Goal: Task Accomplishment & Management: Use online tool/utility

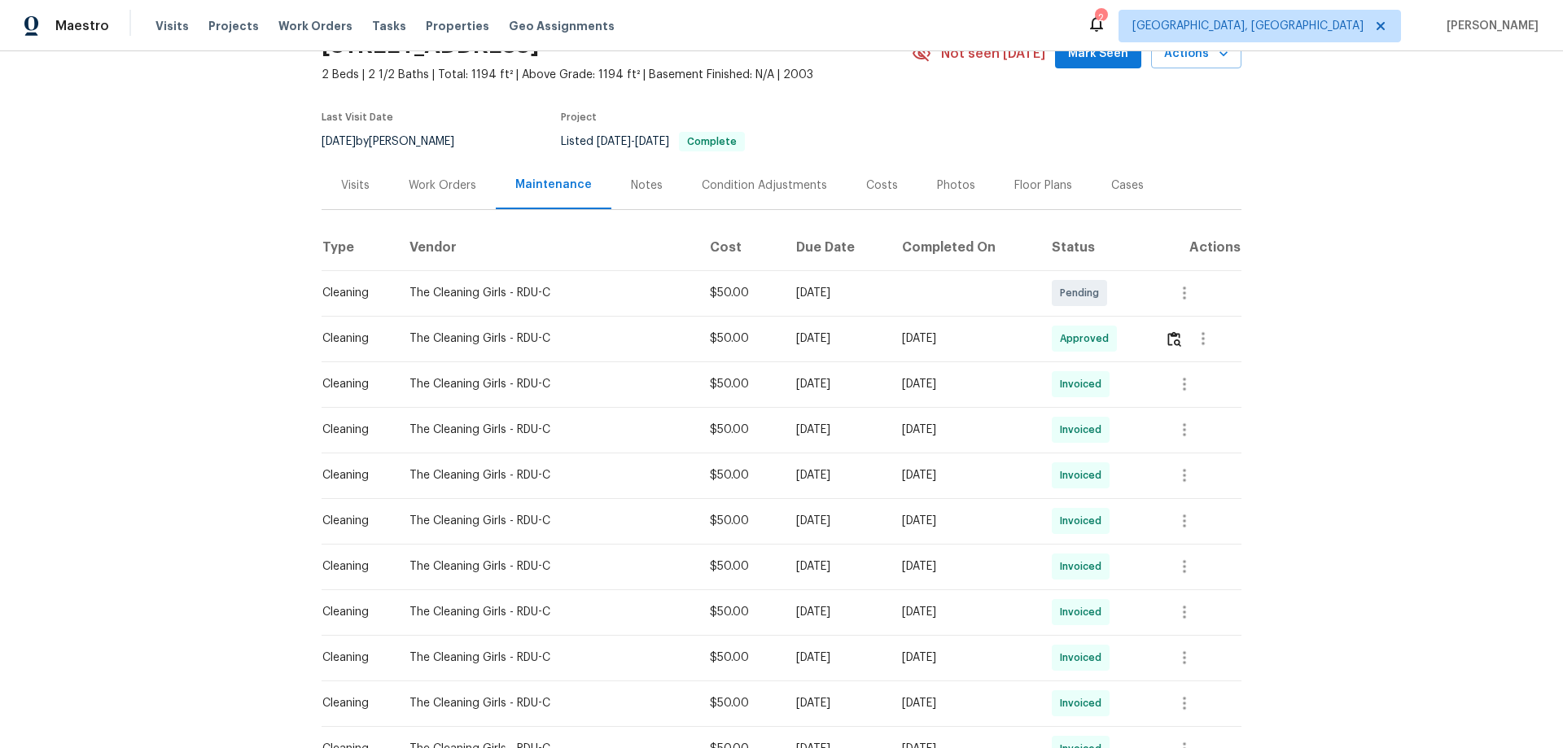
scroll to position [244, 0]
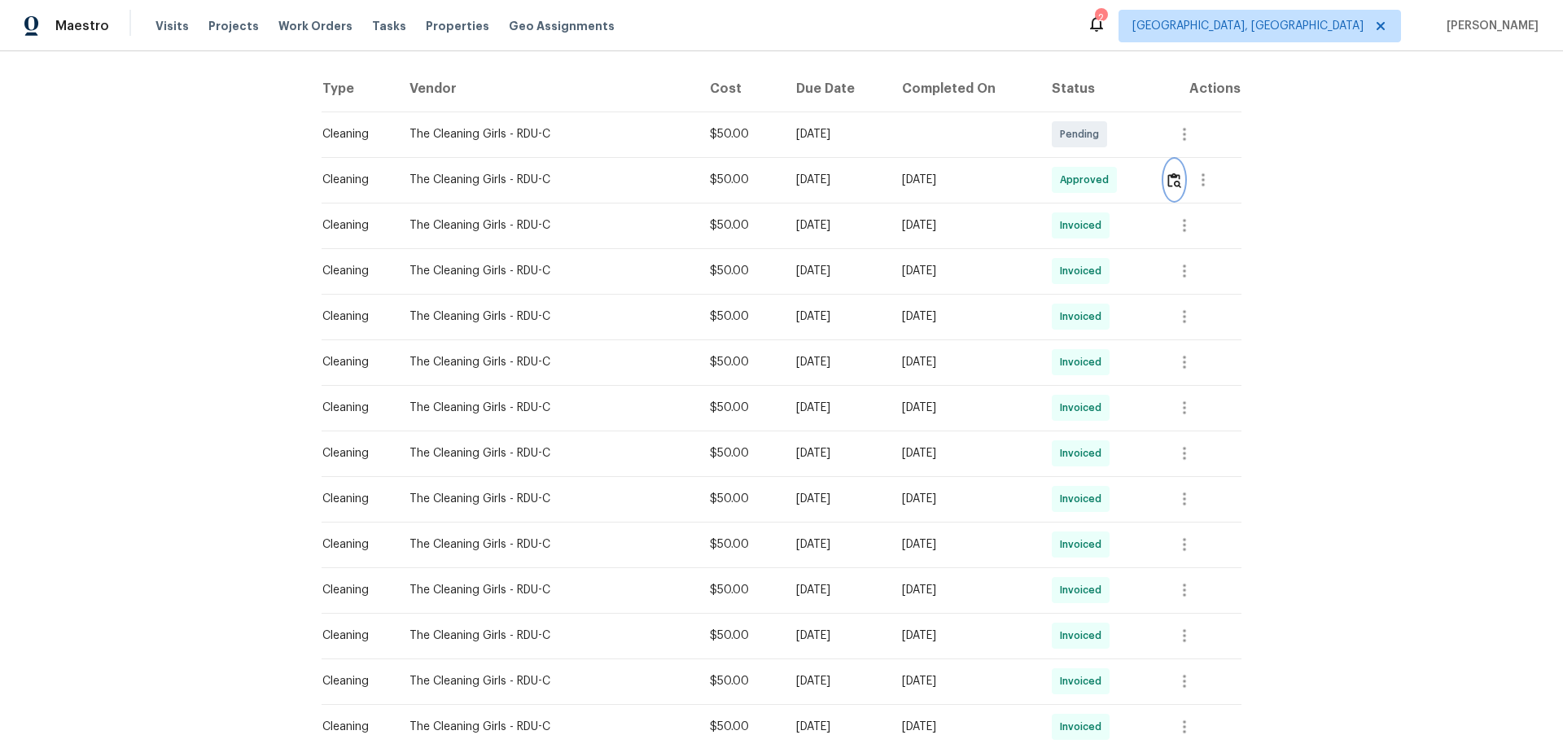
click at [1169, 186] on img "button" at bounding box center [1174, 180] width 14 height 15
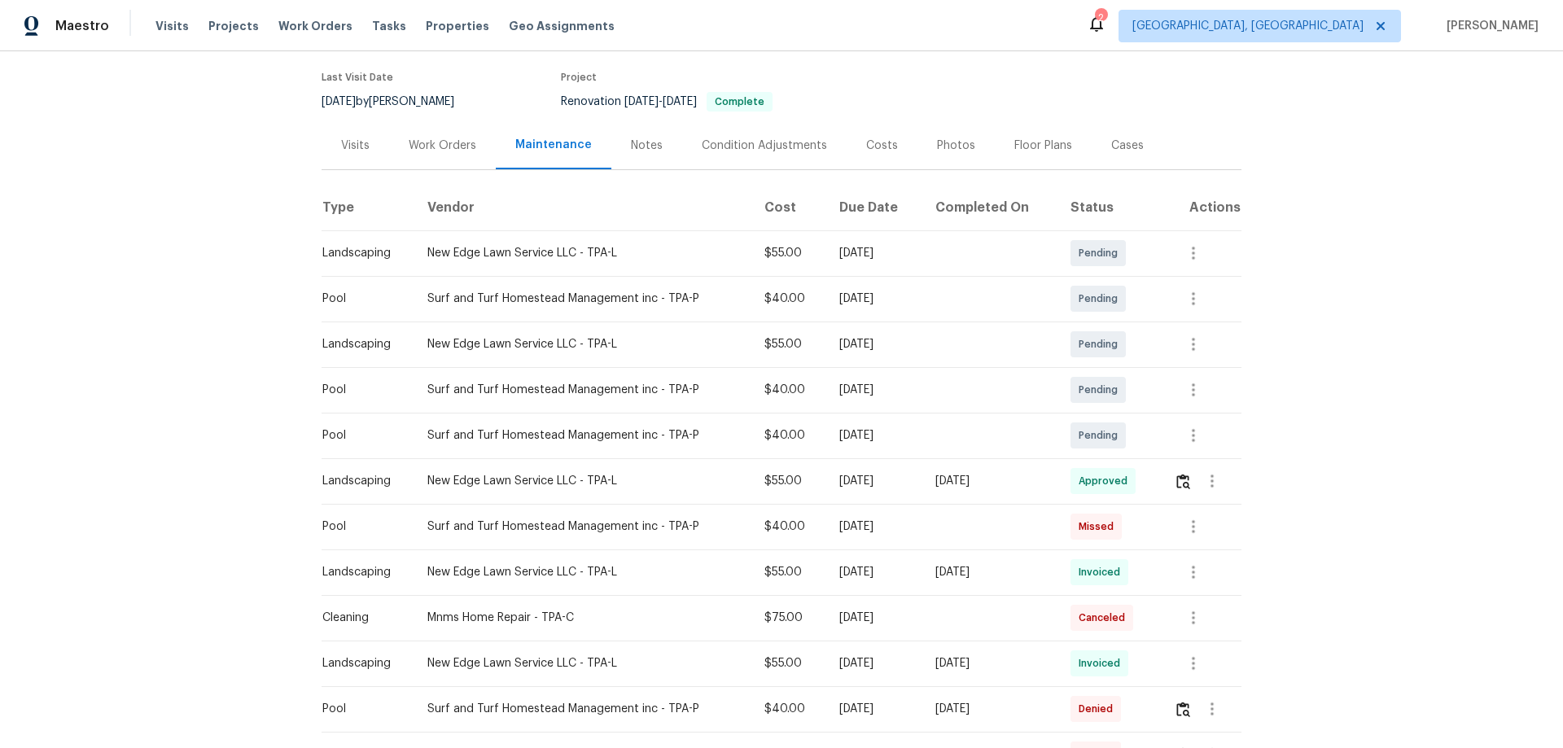
scroll to position [326, 0]
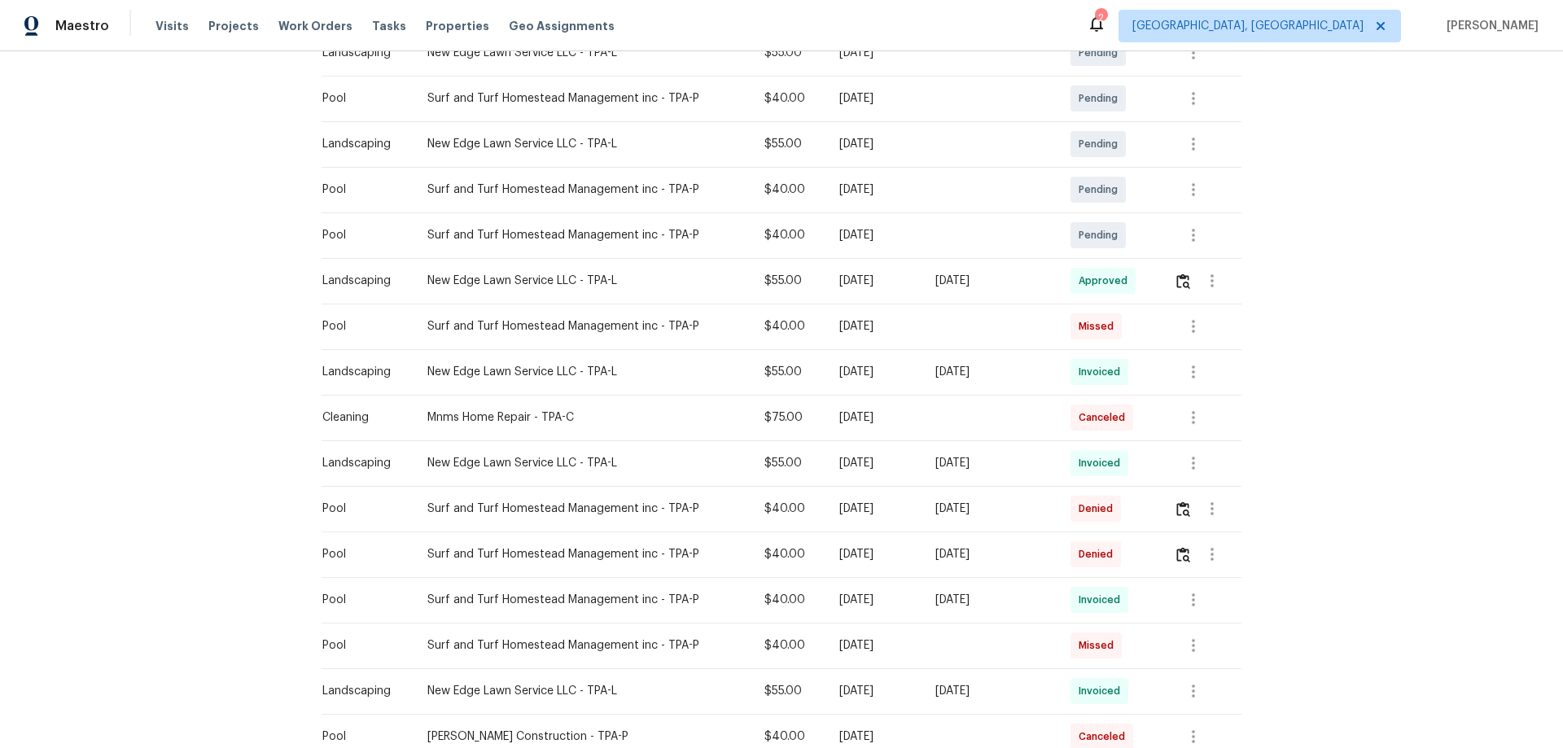
click at [815, 282] on tr "Landscaping New Edge Lawn Service LLC - TPA-L $55.00 Mon, Aug 18 2025 Wed, Aug …" at bounding box center [782, 281] width 920 height 46
click at [1179, 285] on img "button" at bounding box center [1183, 281] width 14 height 15
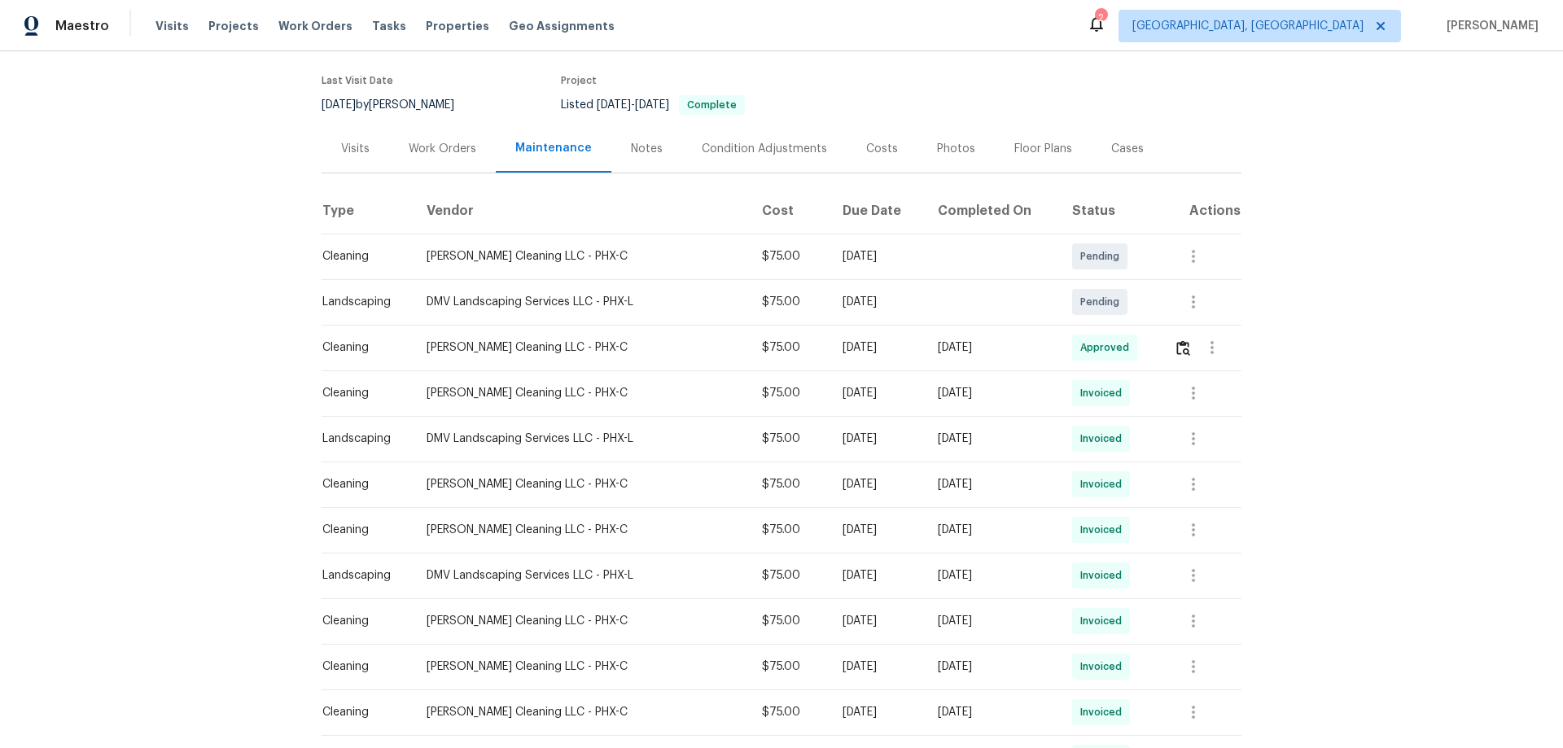
scroll to position [326, 0]
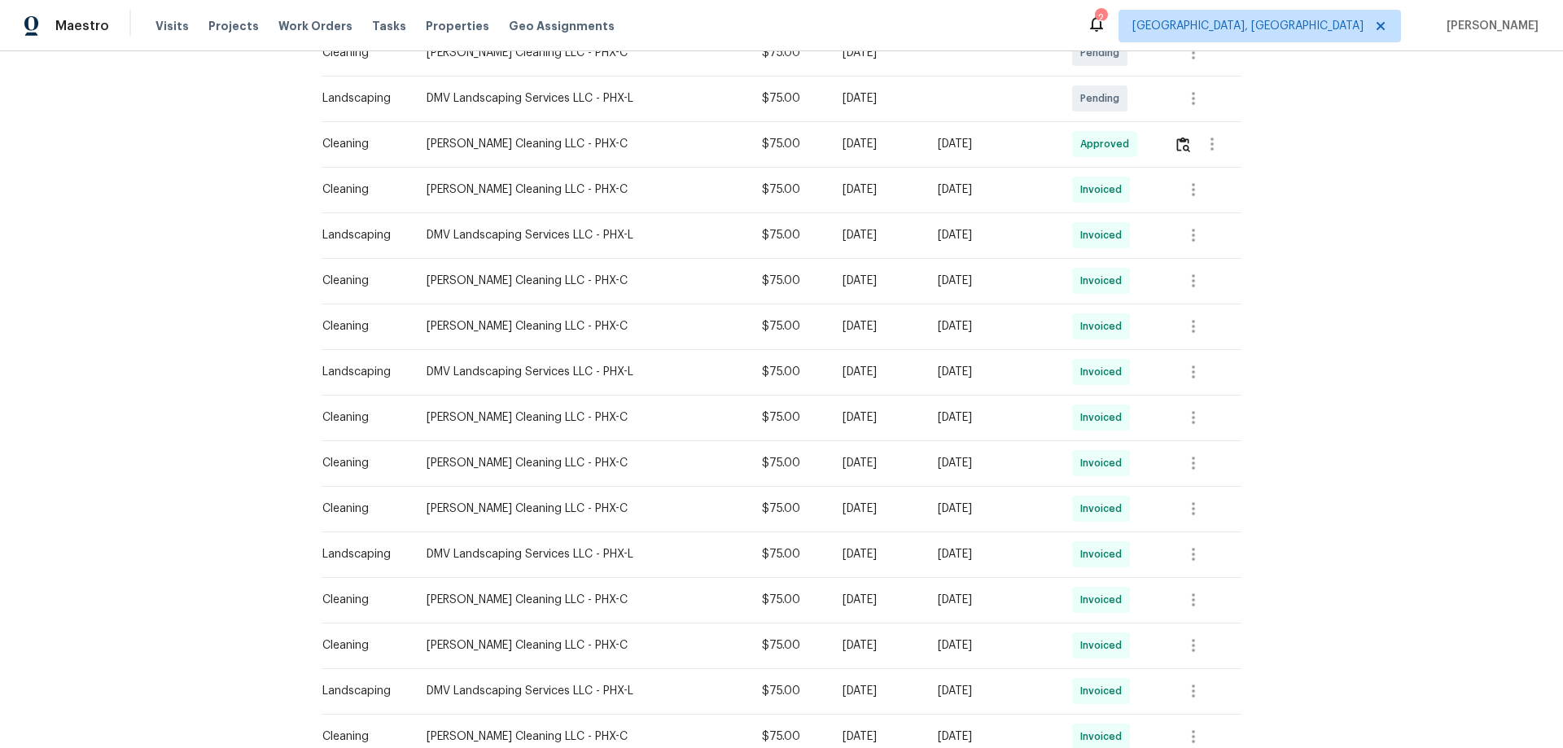
drag, startPoint x: 1027, startPoint y: 136, endPoint x: 534, endPoint y: 168, distance: 493.5
click at [589, 163] on tr "Cleaning [PERSON_NAME] Cleaning LLC - PHX-C $75.00 [DATE] [DATE] Approved" at bounding box center [782, 144] width 920 height 46
click at [1174, 156] on div at bounding box center [1207, 144] width 67 height 39
click at [1222, 116] on div at bounding box center [1207, 98] width 67 height 39
click at [1181, 147] on img "button" at bounding box center [1183, 144] width 14 height 15
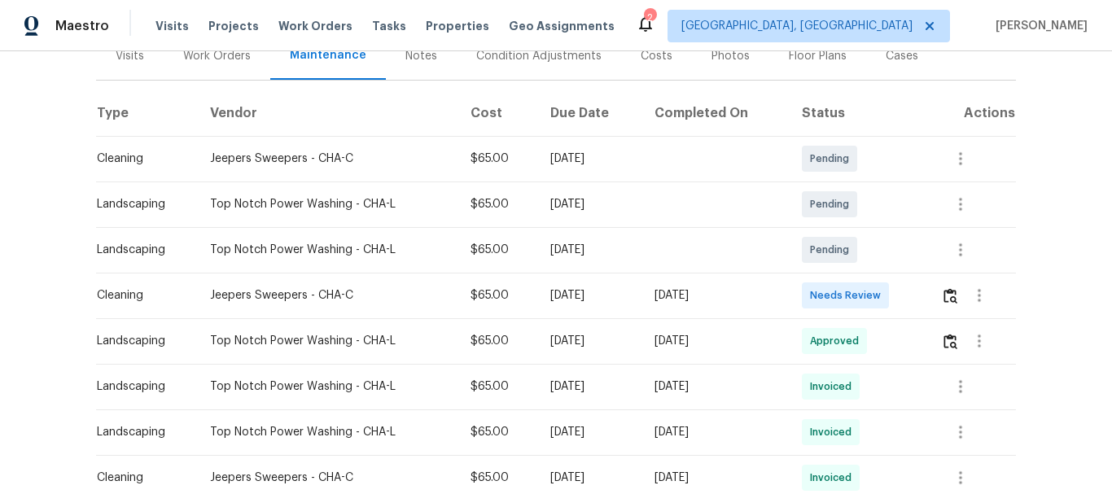
scroll to position [244, 0]
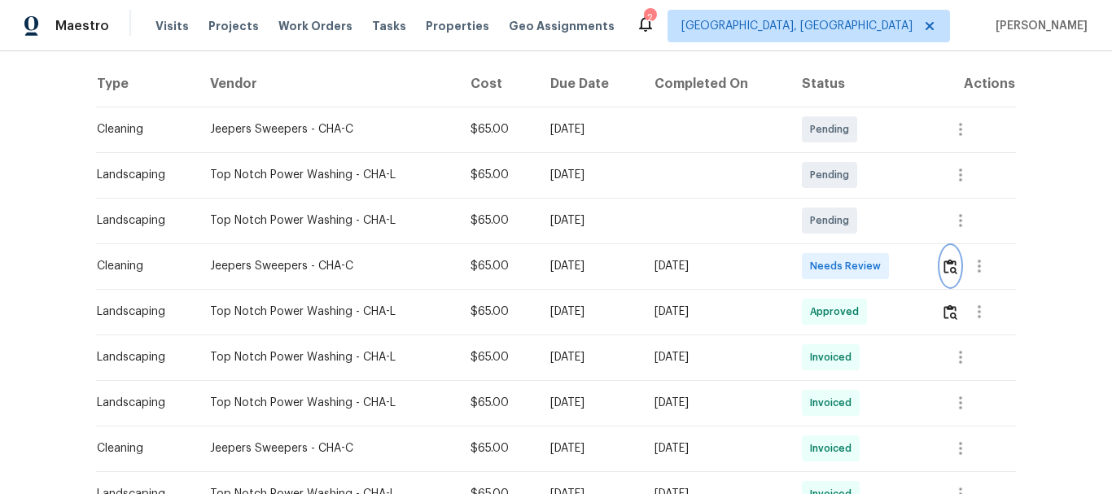
click at [943, 271] on img "button" at bounding box center [950, 266] width 14 height 15
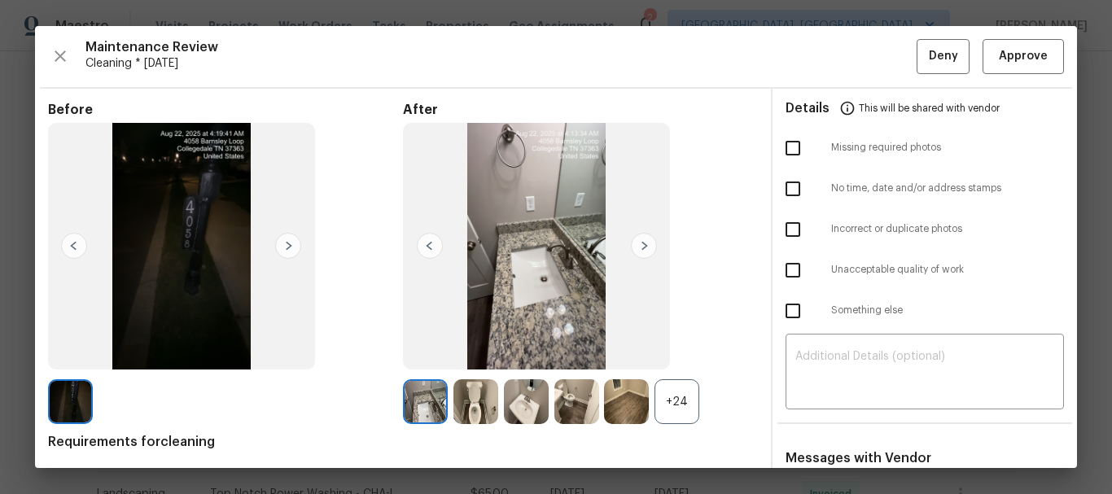
drag, startPoint x: 1091, startPoint y: 138, endPoint x: 1084, endPoint y: 130, distance: 10.4
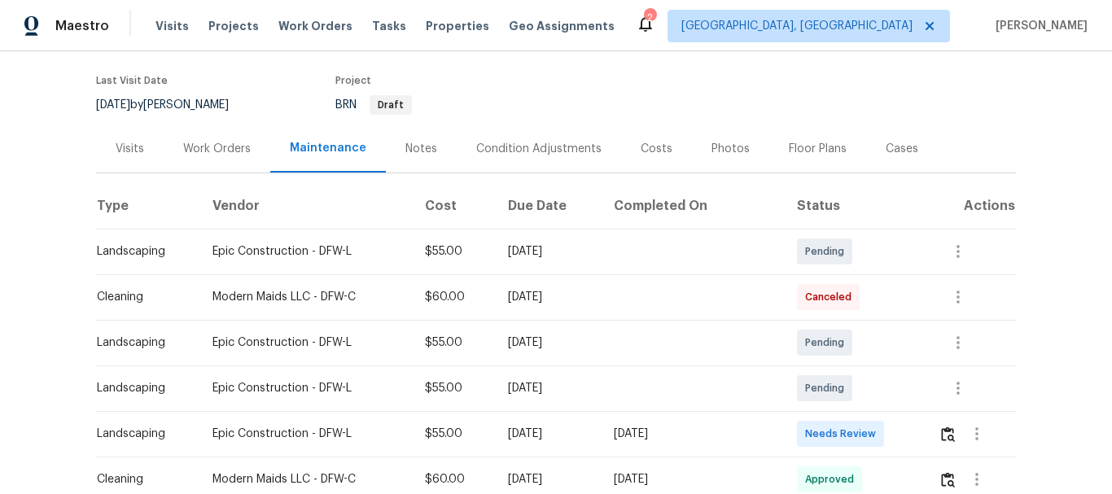
scroll to position [326, 0]
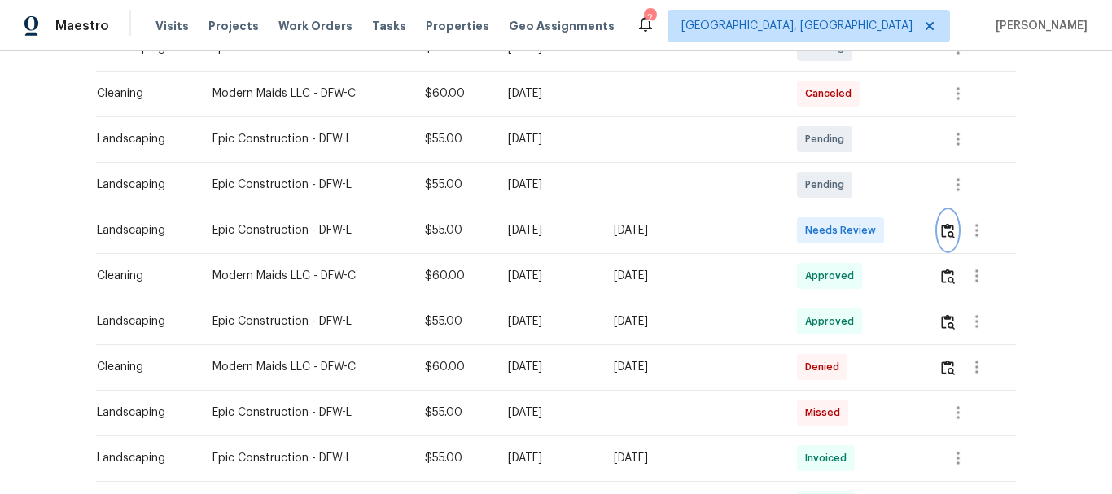
click at [943, 232] on img "button" at bounding box center [948, 230] width 14 height 15
click at [1011, 227] on div "Back to all projects 3032 Thicket Bend Ct, Fort Worth, TX 76244 4 Beds | 2 1/2 …" at bounding box center [556, 272] width 1112 height 443
click at [1037, 161] on div "Back to all projects 3032 Thicket Bend Ct, Fort Worth, TX 76244 4 Beds | 2 1/2 …" at bounding box center [556, 272] width 1112 height 443
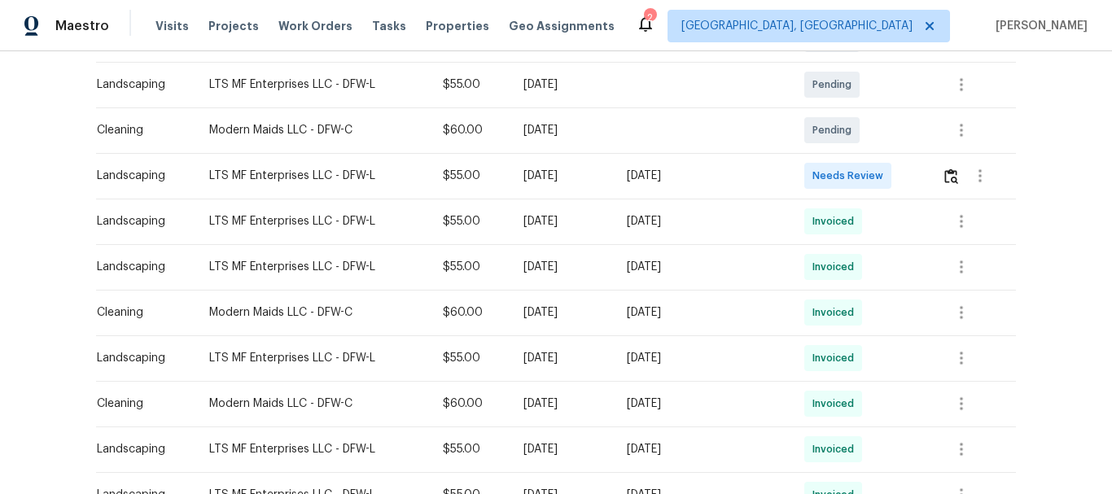
scroll to position [407, 0]
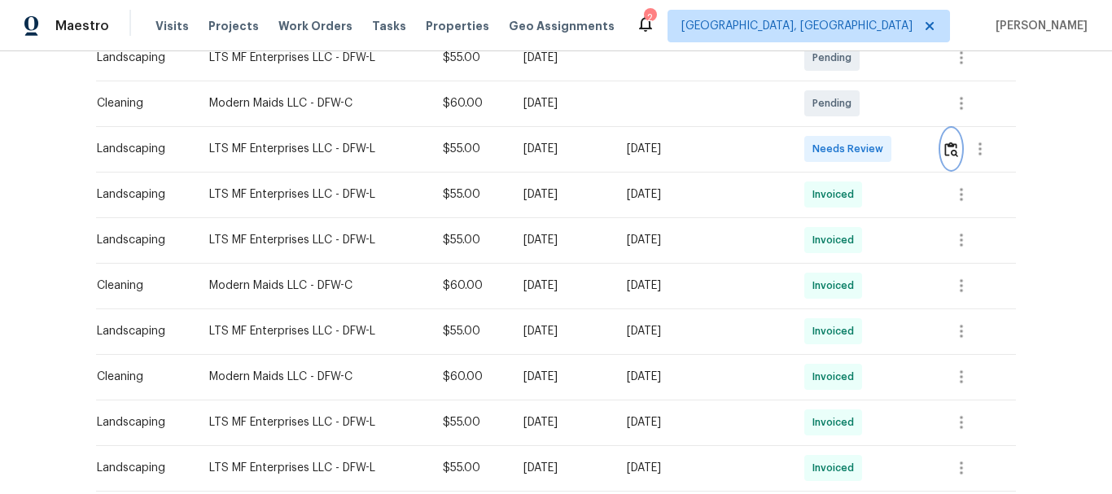
click at [949, 152] on img "button" at bounding box center [951, 149] width 14 height 15
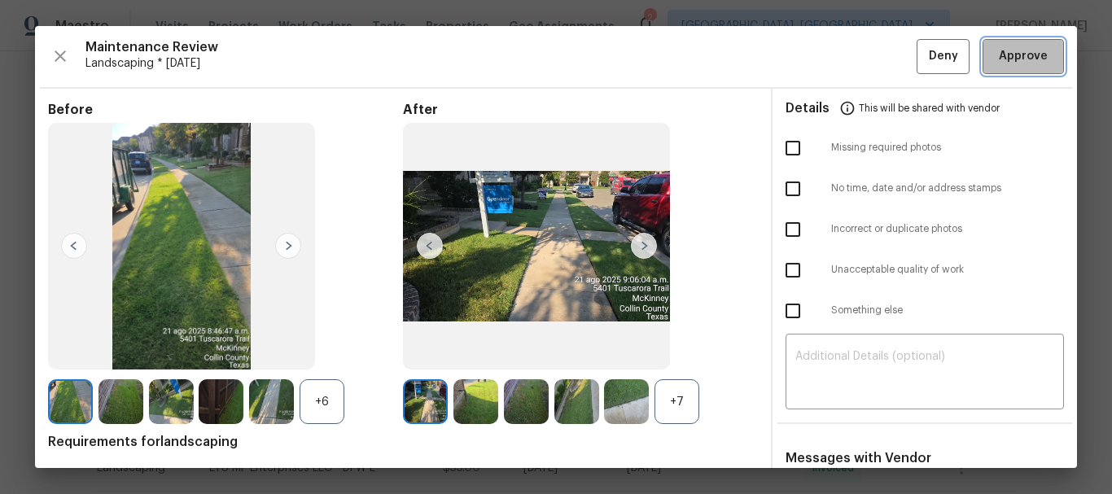
click at [1007, 63] on span "Approve" at bounding box center [1023, 56] width 49 height 20
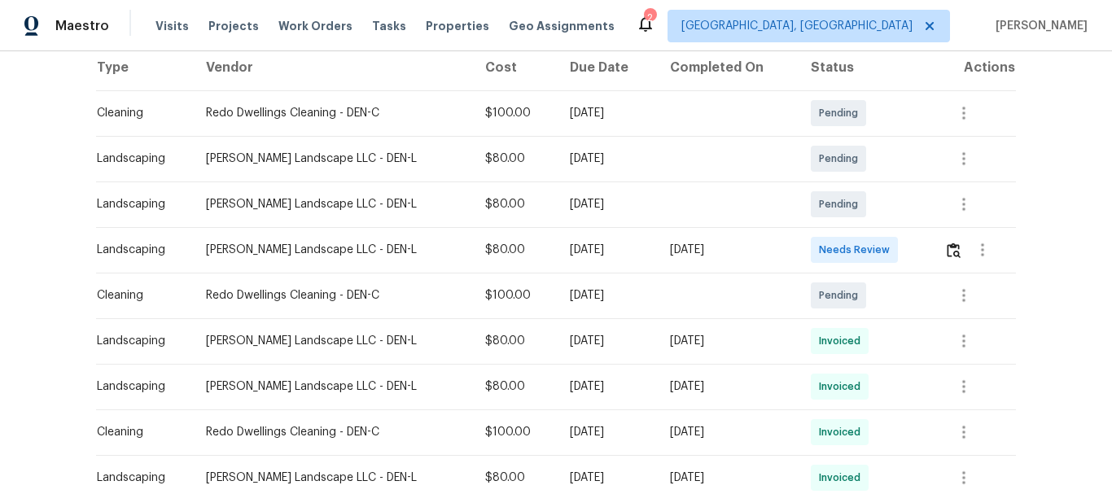
scroll to position [407, 0]
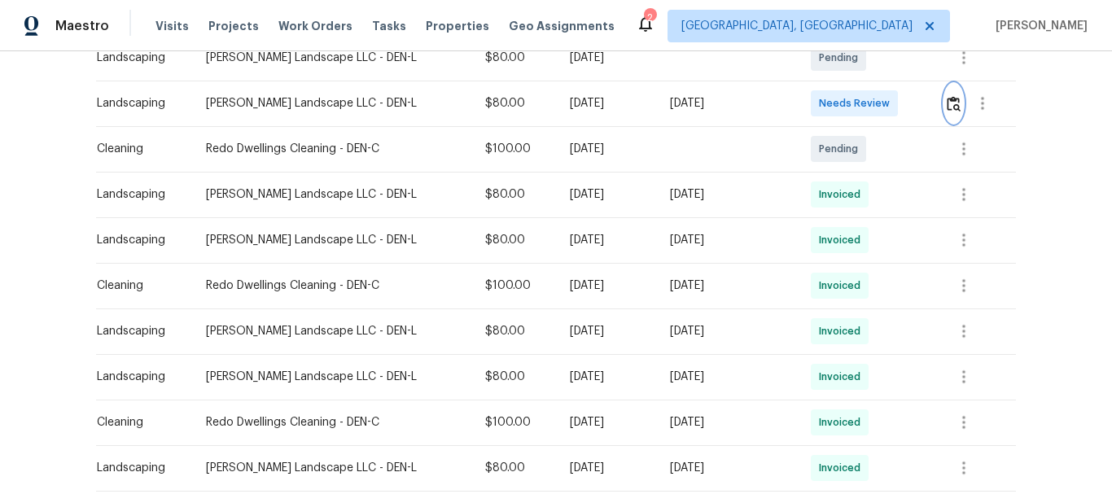
click at [954, 106] on img "button" at bounding box center [954, 103] width 14 height 15
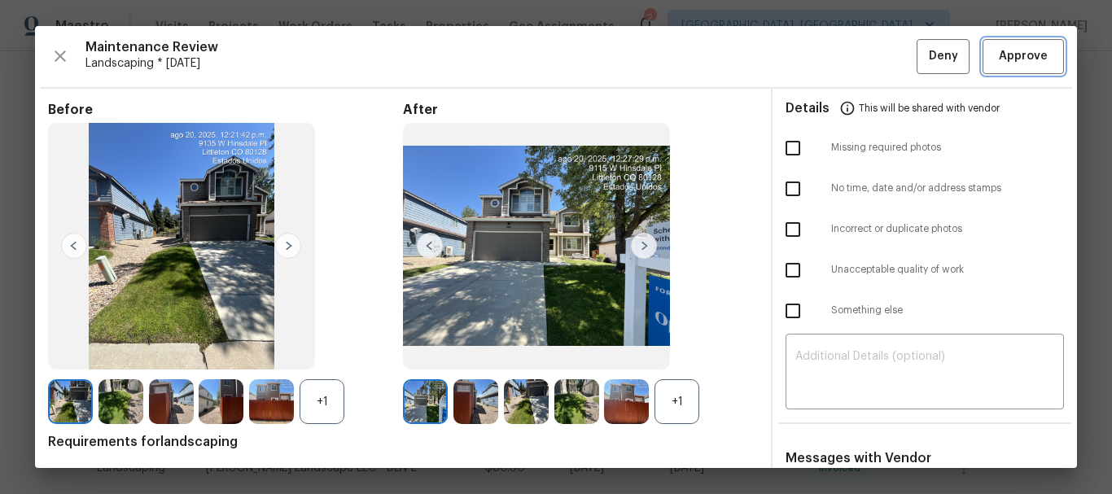
click at [1015, 62] on span "Approve" at bounding box center [1023, 56] width 49 height 20
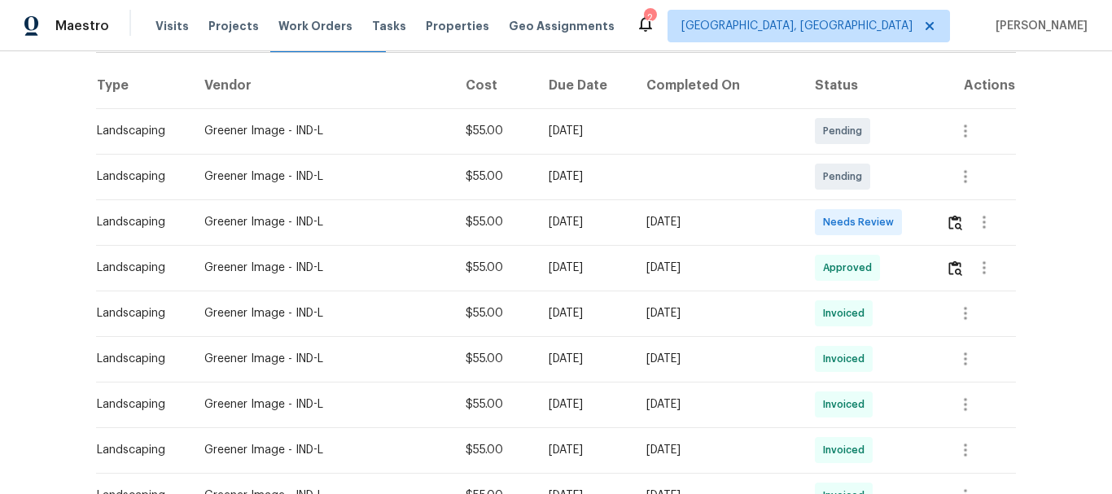
scroll to position [244, 0]
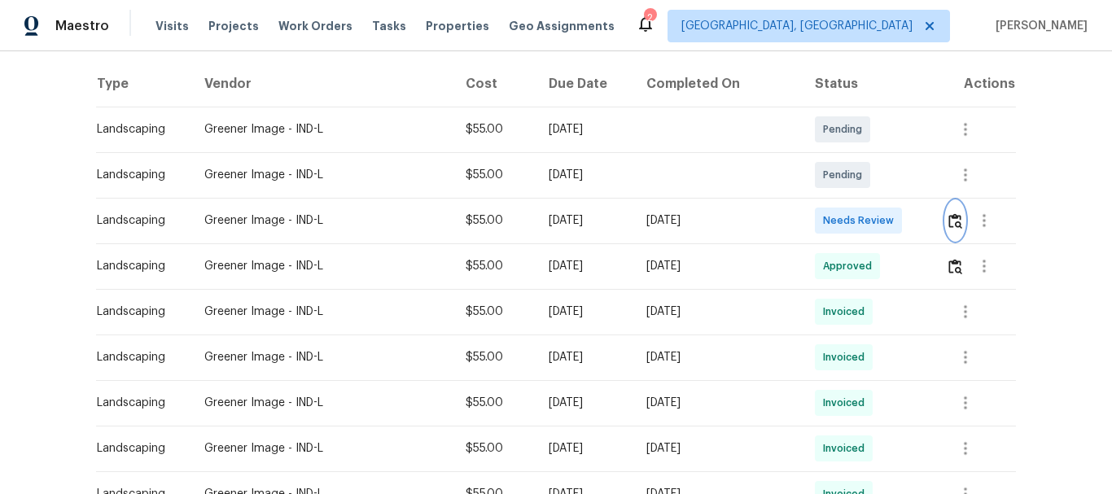
click at [948, 218] on img "button" at bounding box center [955, 220] width 14 height 15
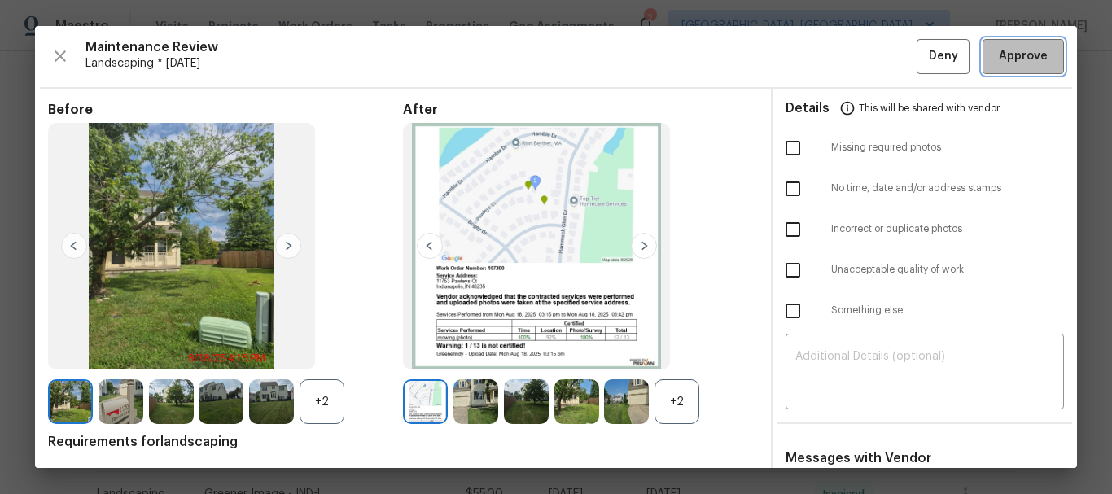
click at [1023, 59] on span "Approve" at bounding box center [1023, 56] width 49 height 20
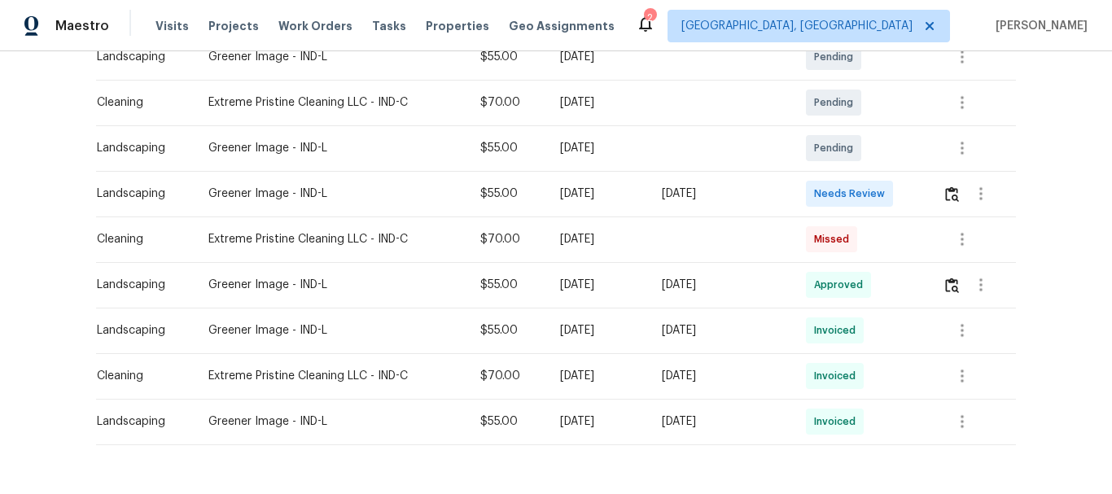
scroll to position [326, 0]
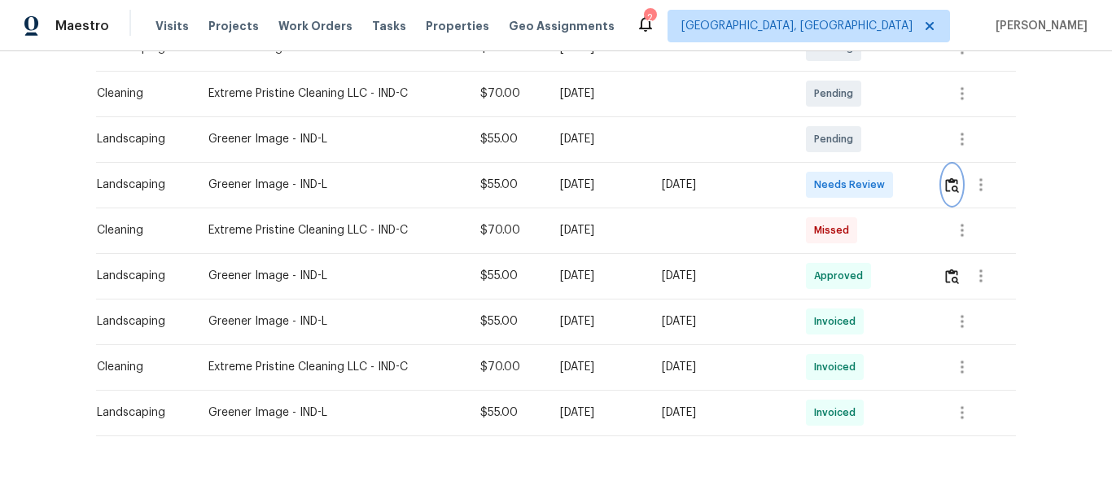
click at [946, 188] on img "button" at bounding box center [952, 184] width 14 height 15
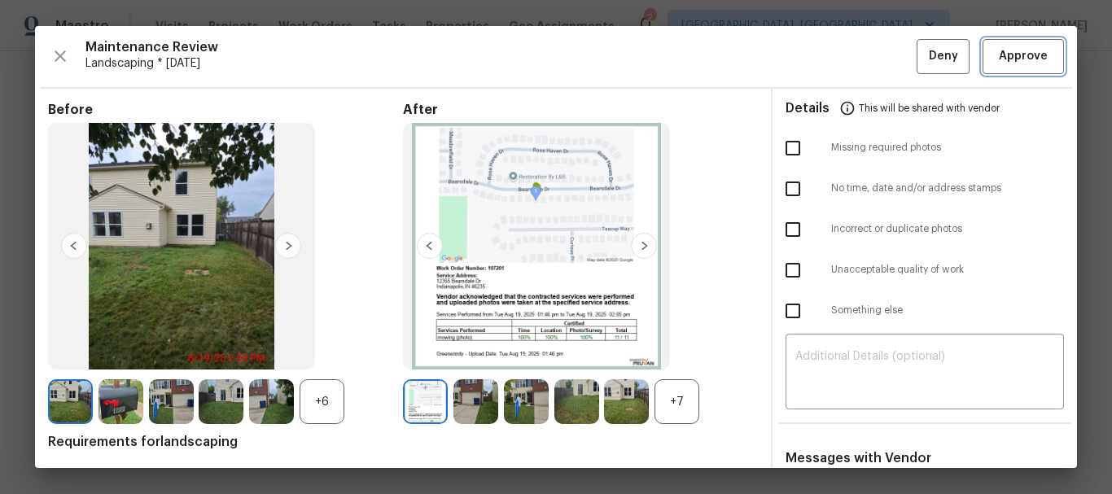
click at [1012, 43] on button "Approve" at bounding box center [1023, 56] width 81 height 35
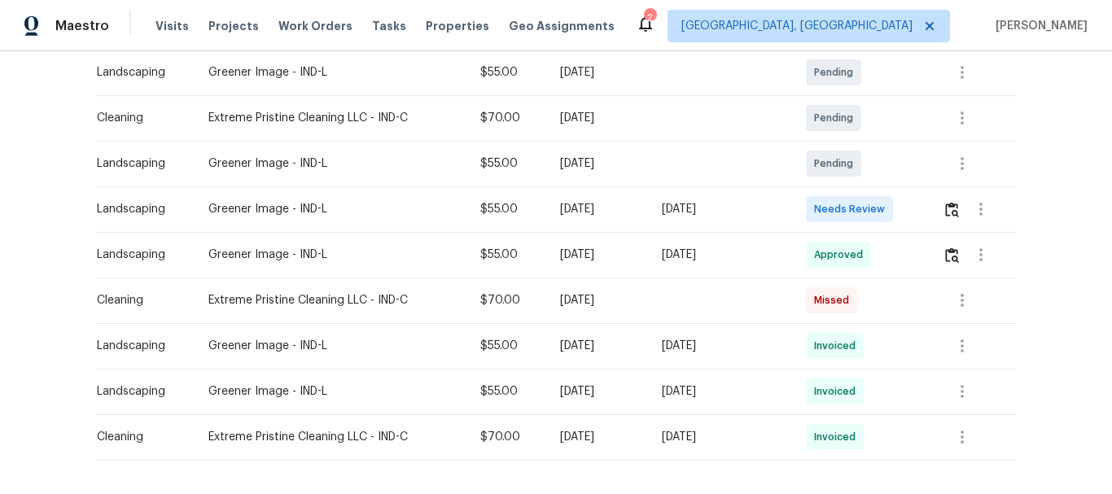
scroll to position [378, 0]
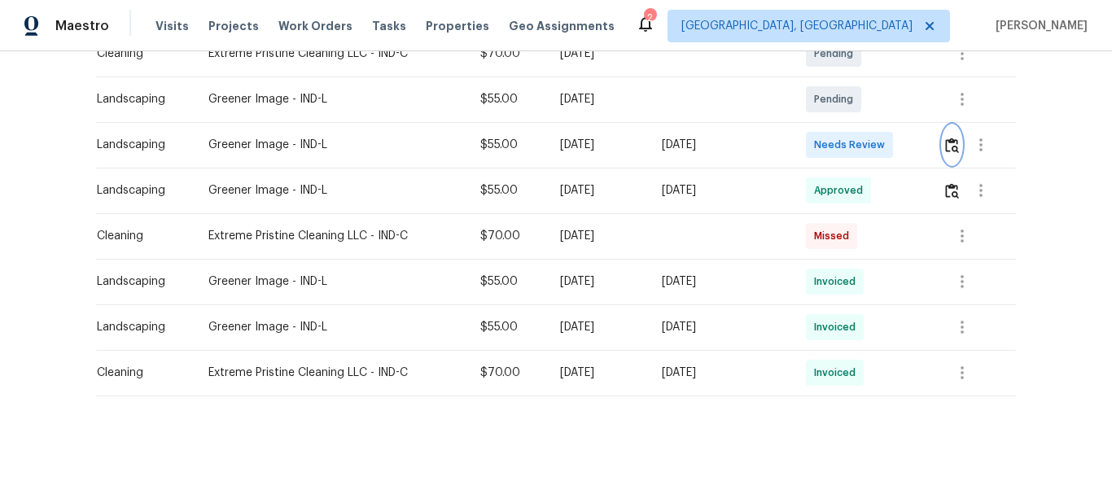
click at [946, 138] on img "button" at bounding box center [952, 145] width 14 height 15
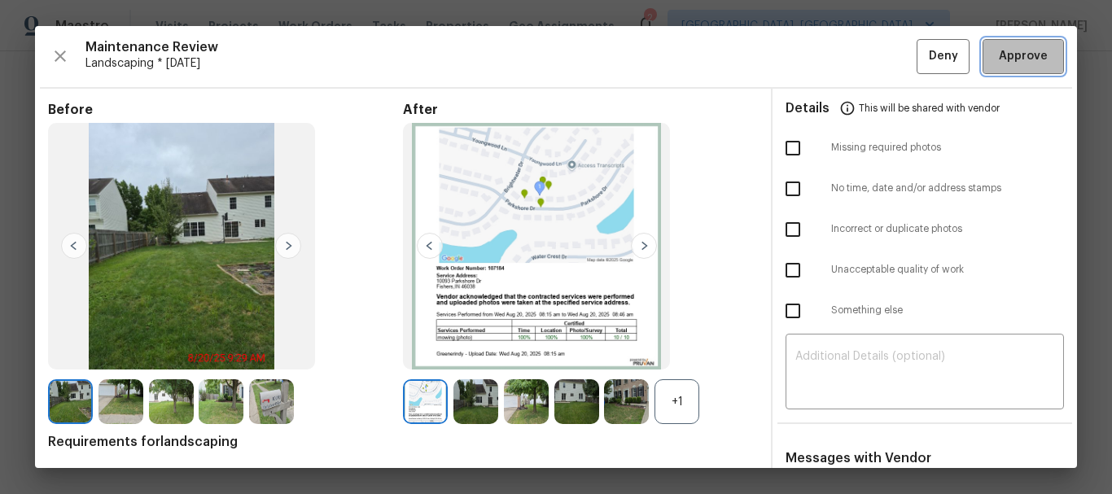
click at [1040, 53] on button "Approve" at bounding box center [1023, 56] width 81 height 35
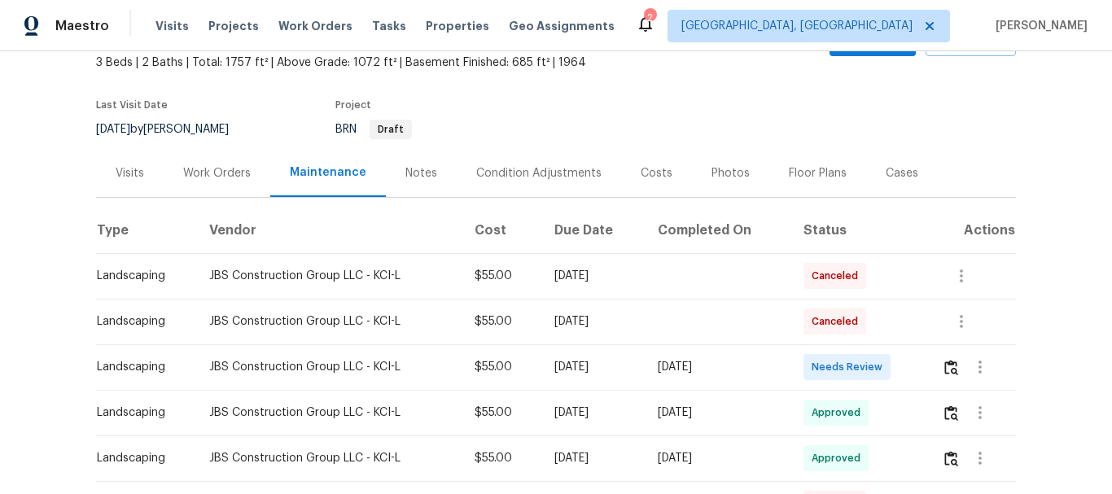
scroll to position [244, 0]
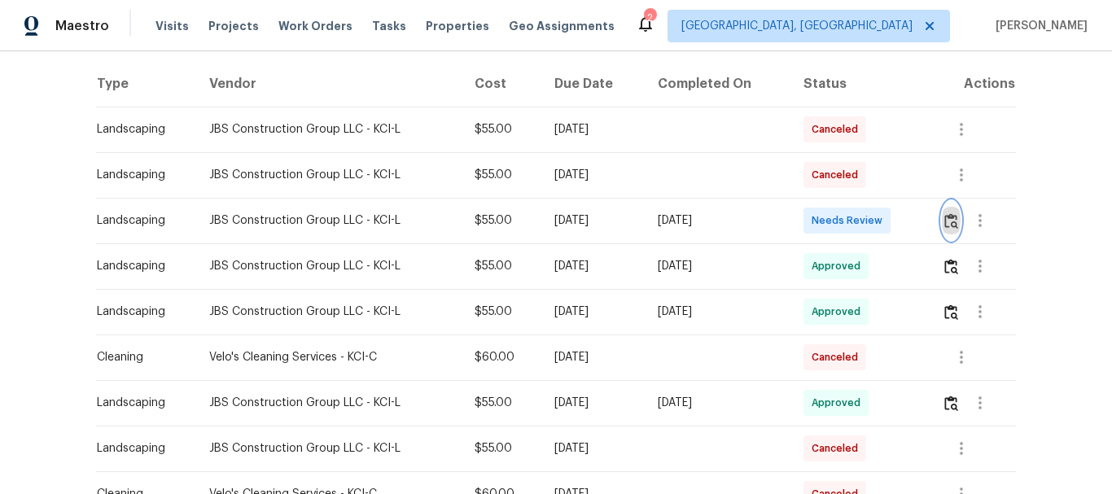
click at [942, 217] on button "button" at bounding box center [951, 220] width 19 height 39
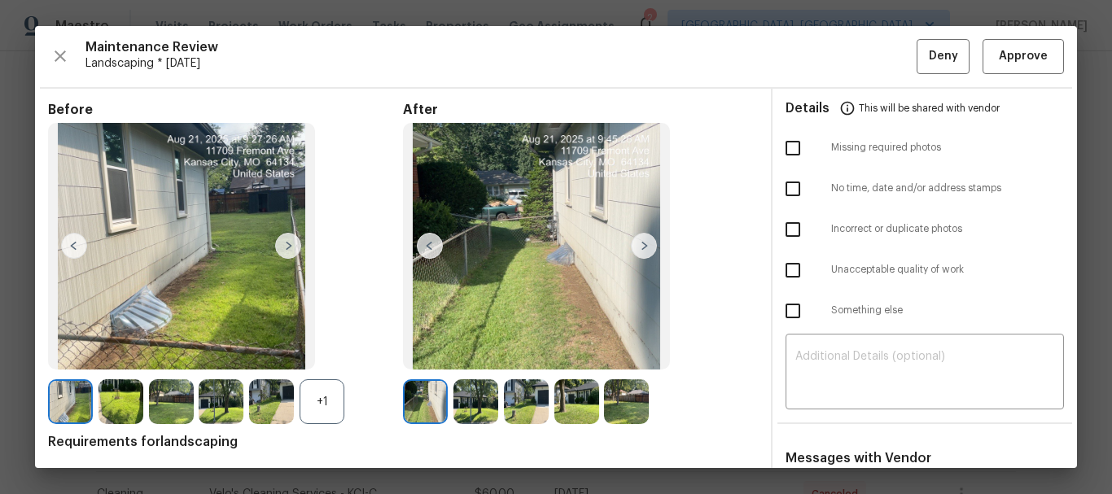
click at [1002, 37] on div "Maintenance Review Landscaping * [DATE] Deny Approve Before +1 After Requiremen…" at bounding box center [556, 247] width 1042 height 442
click at [1013, 60] on span "Approve" at bounding box center [1023, 56] width 49 height 20
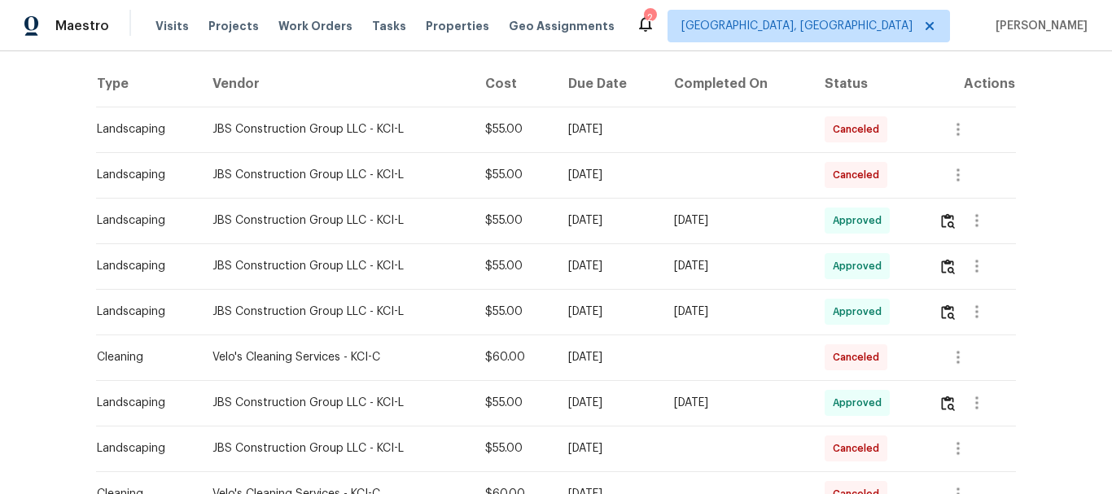
click at [655, 26] on icon at bounding box center [646, 24] width 20 height 20
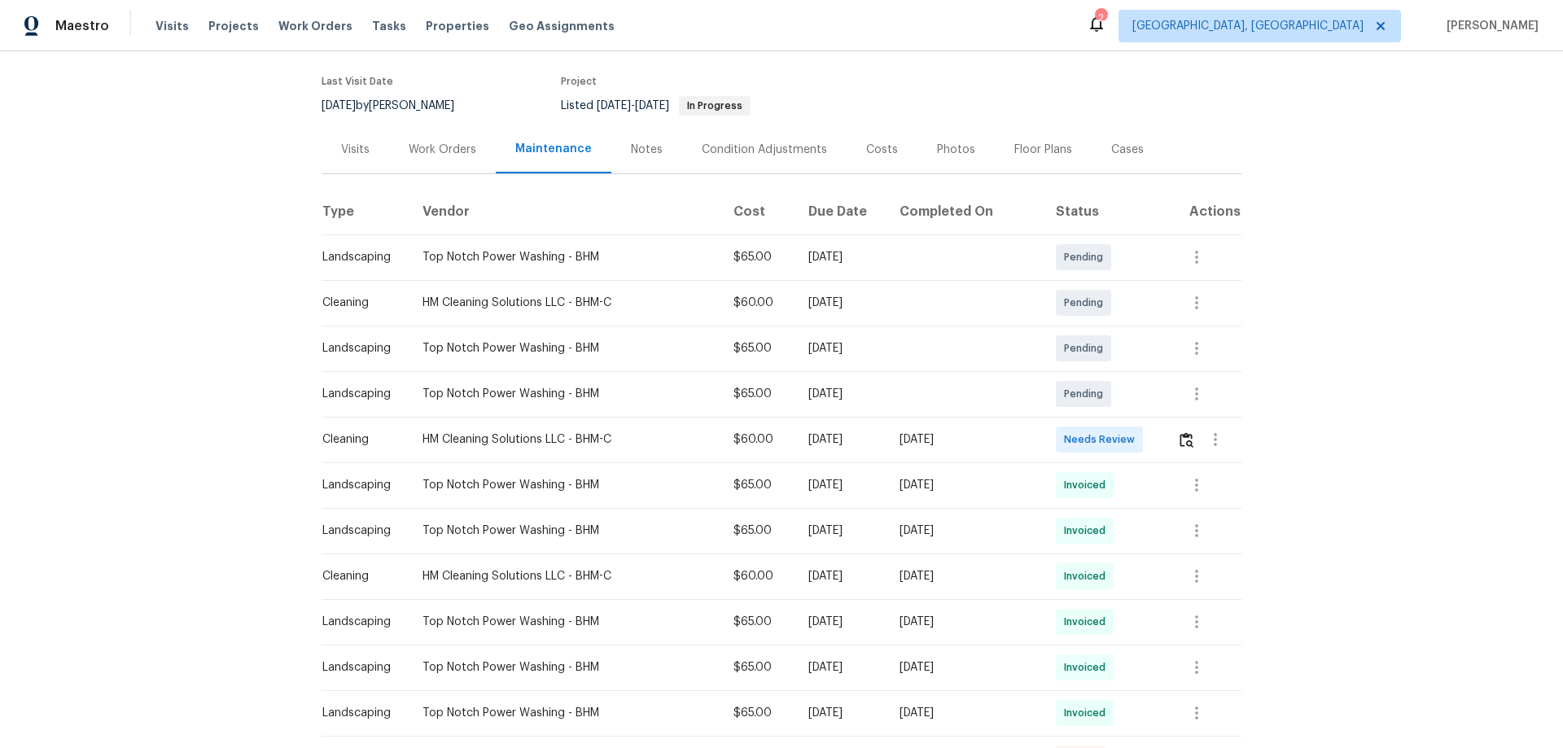
scroll to position [326, 0]
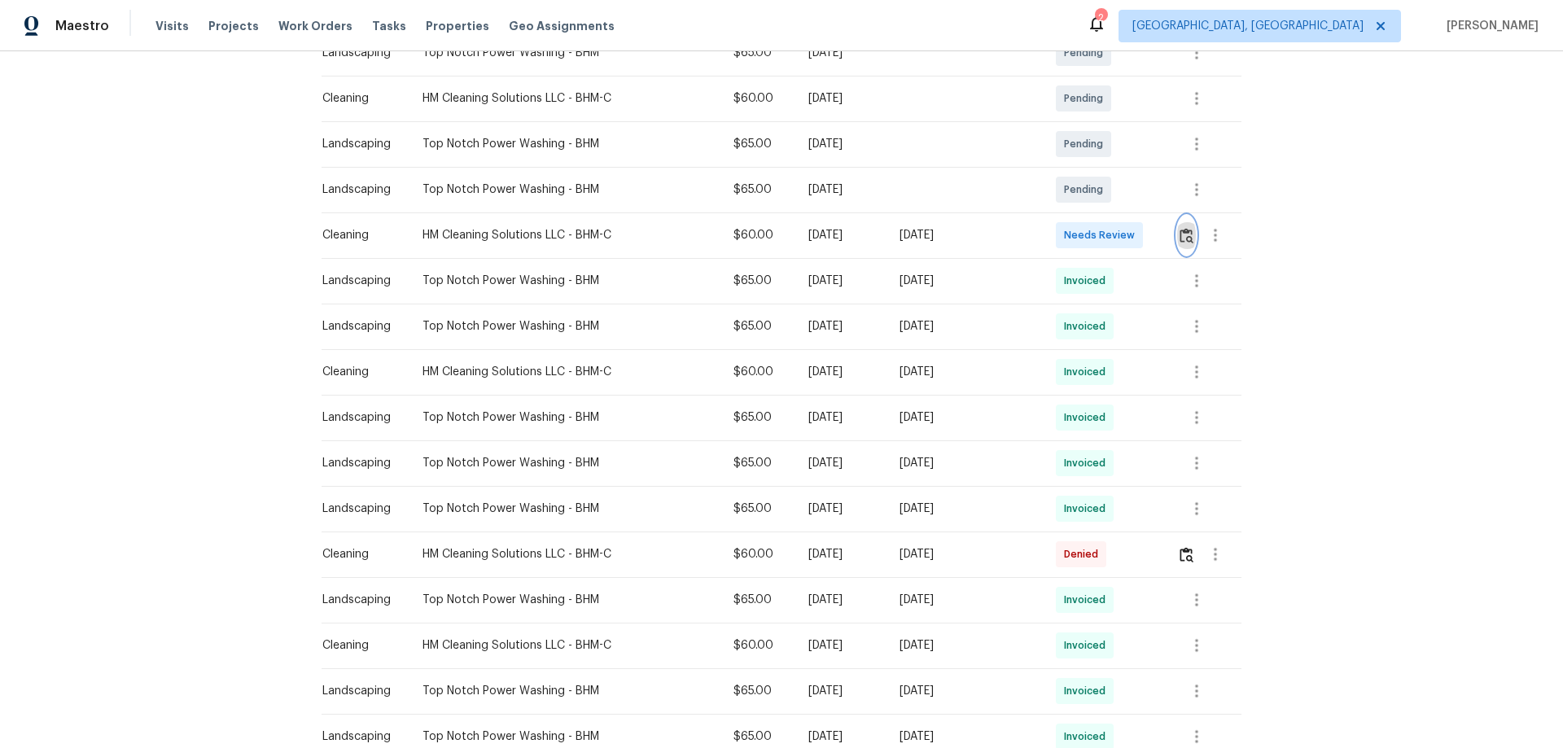
click at [1190, 242] on button "button" at bounding box center [1186, 235] width 19 height 39
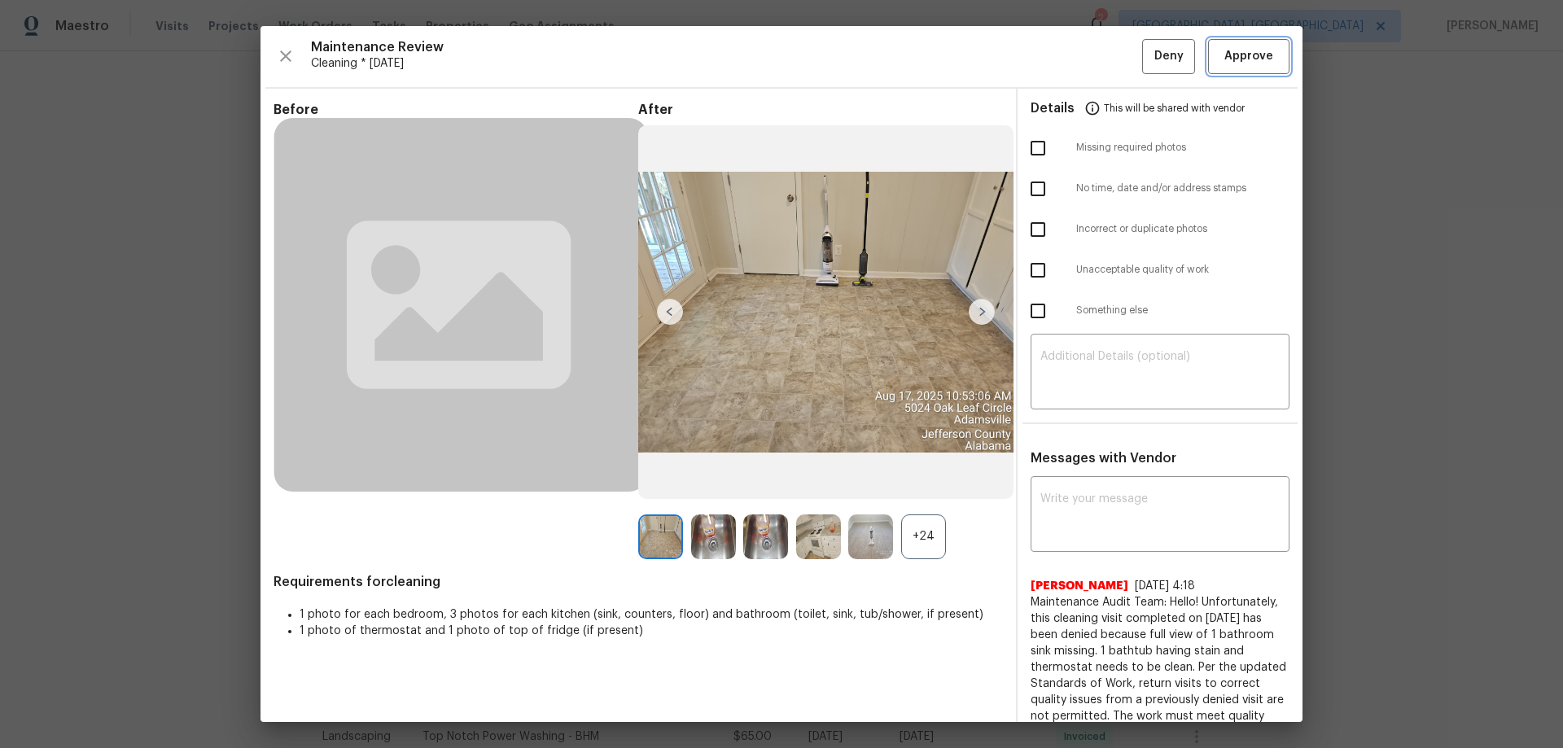
click at [1240, 62] on span "Approve" at bounding box center [1248, 56] width 49 height 20
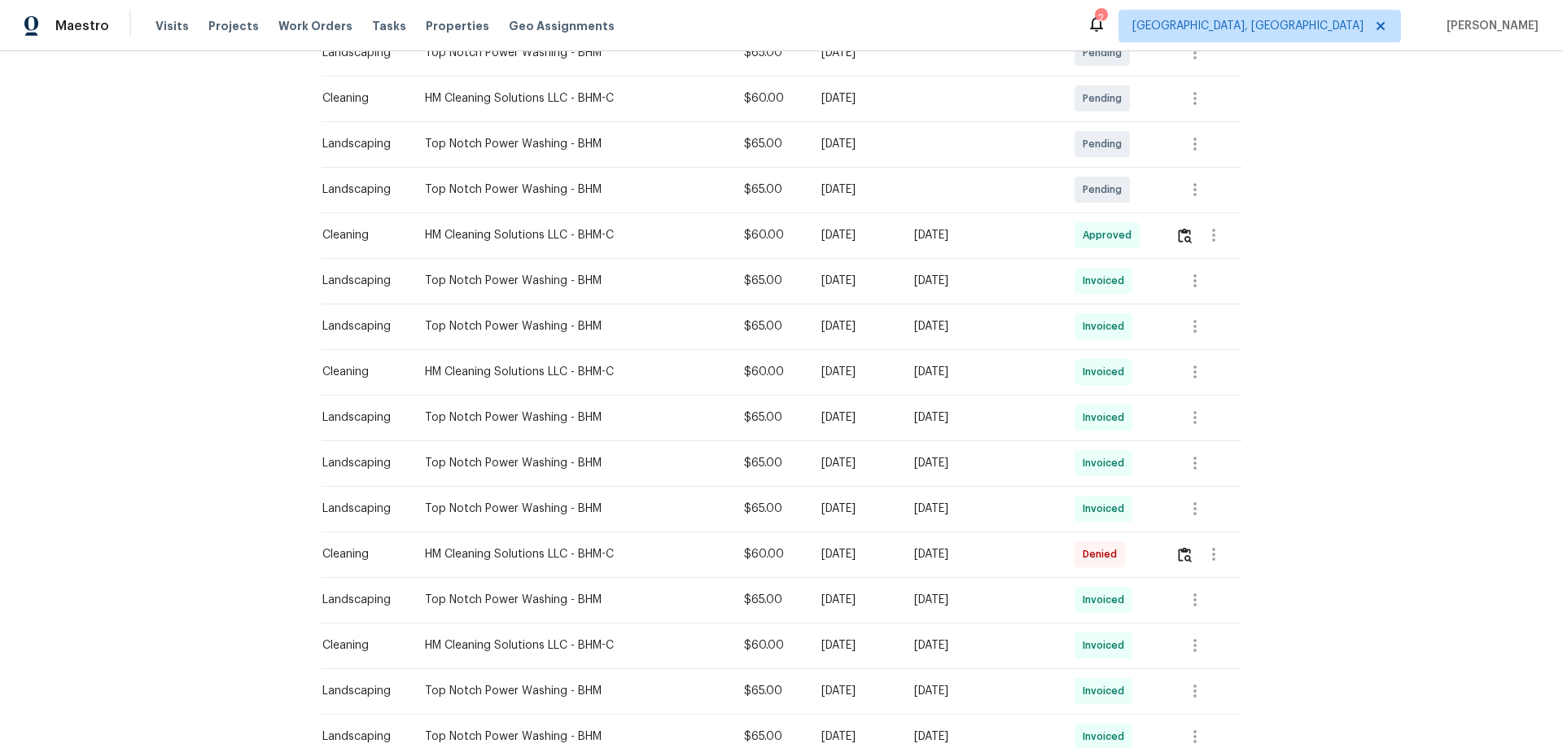
click at [1170, 226] on td at bounding box center [1201, 235] width 79 height 46
click at [1178, 232] on img "button" at bounding box center [1185, 235] width 14 height 15
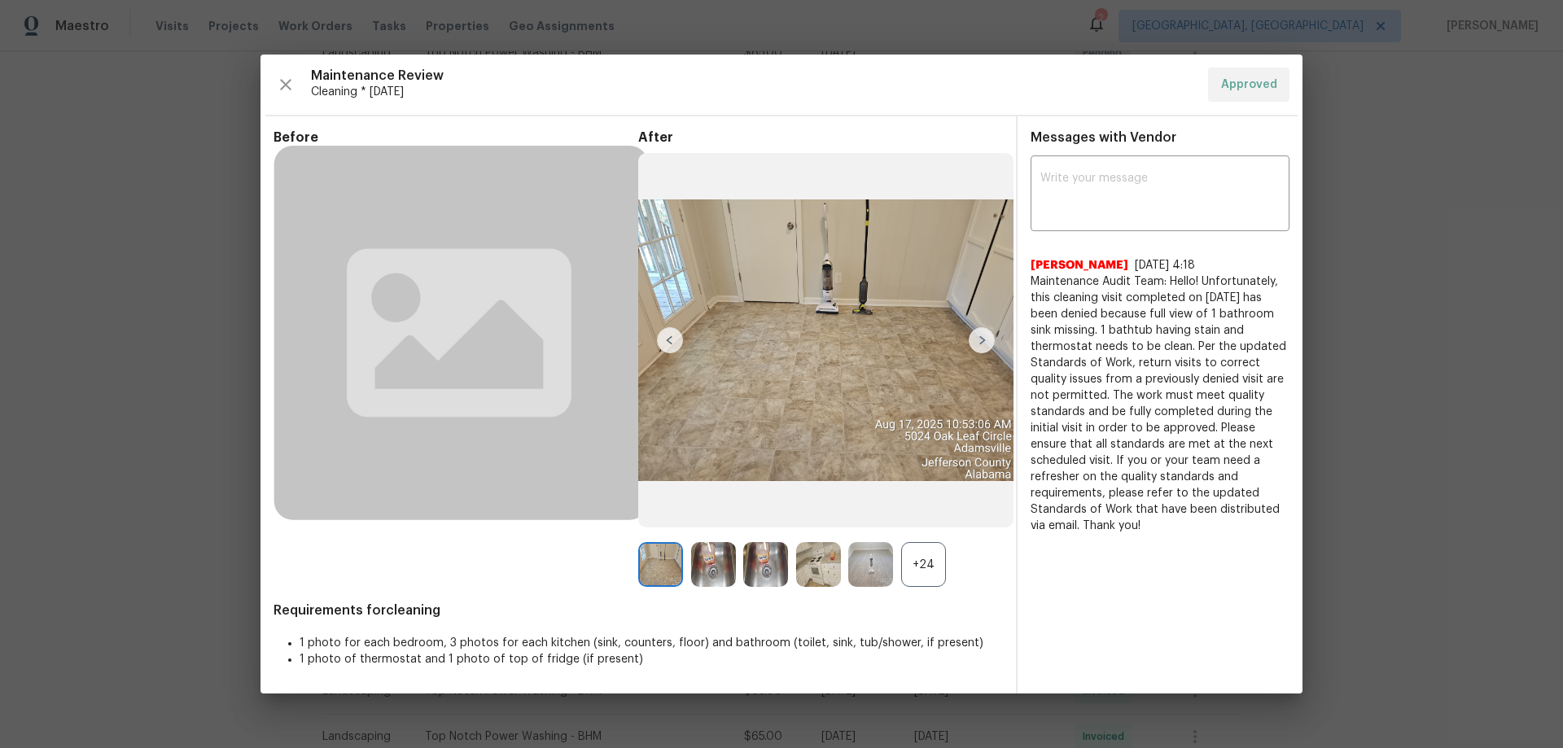
click at [943, 559] on div "+24" at bounding box center [923, 564] width 45 height 45
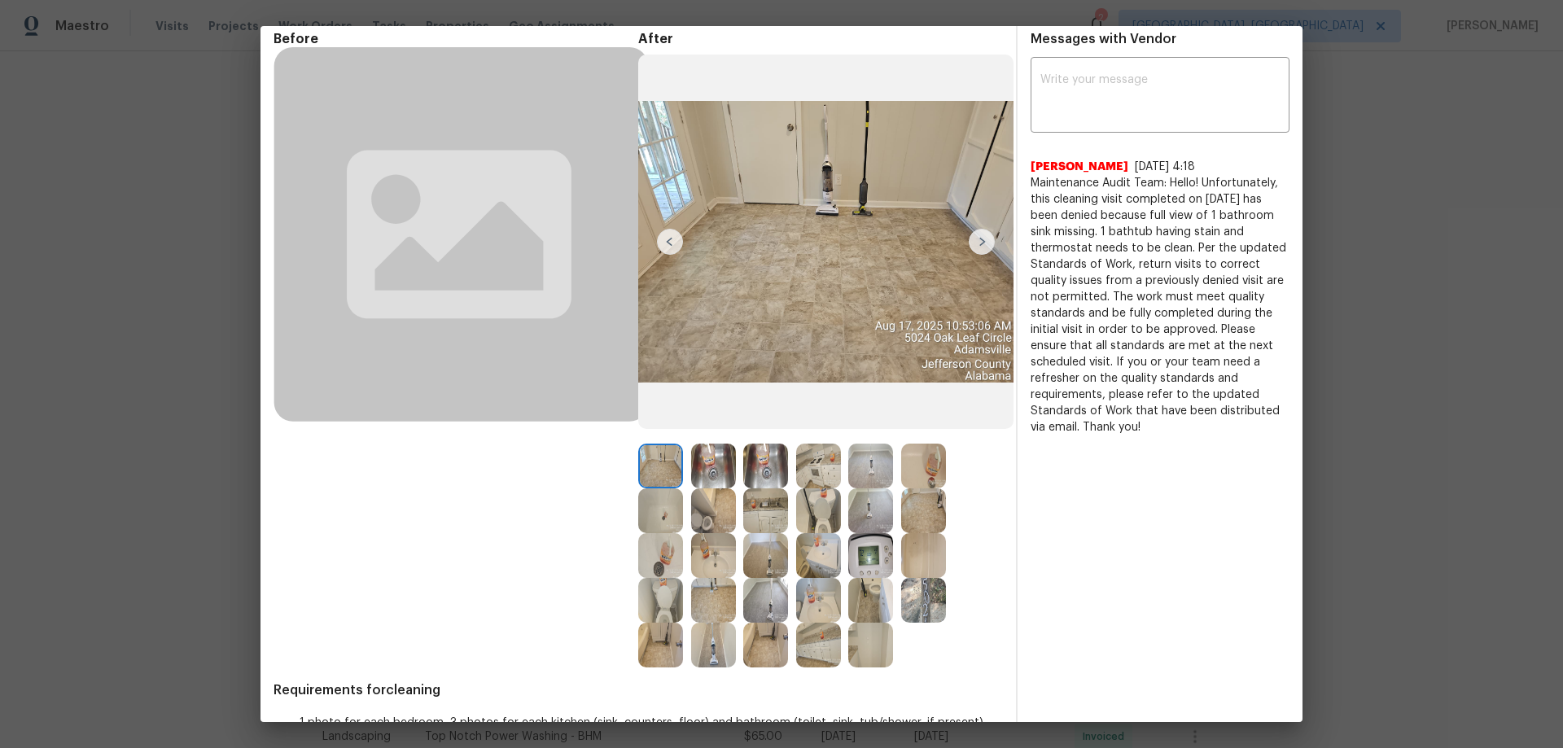
scroll to position [122, 0]
